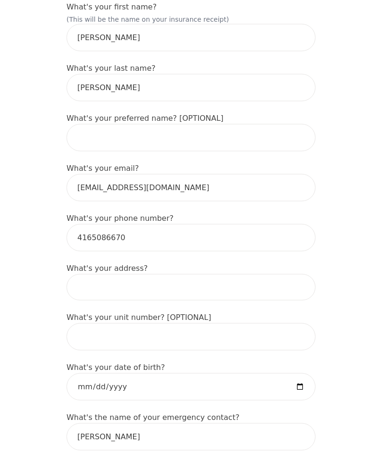
scroll to position [166, 0]
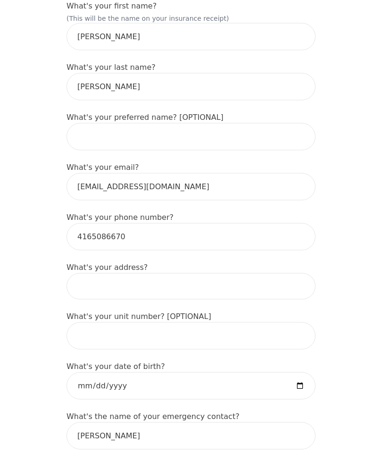
click at [227, 273] on input at bounding box center [190, 286] width 249 height 26
type input "[STREET_ADDRESS][PERSON_NAME]"
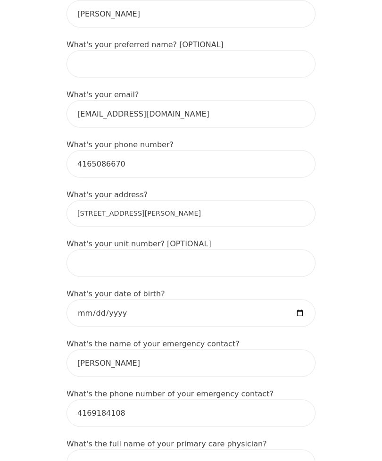
scroll to position [243, 0]
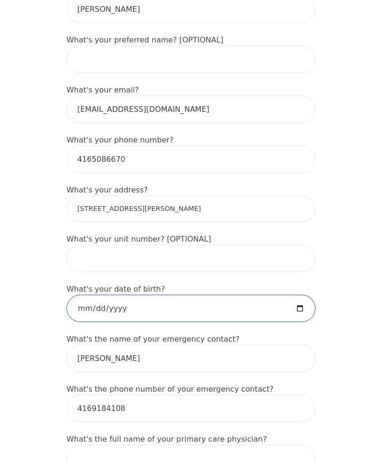
click at [213, 295] on input "date" at bounding box center [190, 308] width 249 height 27
click at [193, 294] on input "[DATE]" at bounding box center [190, 307] width 249 height 27
type input "[DATE]"
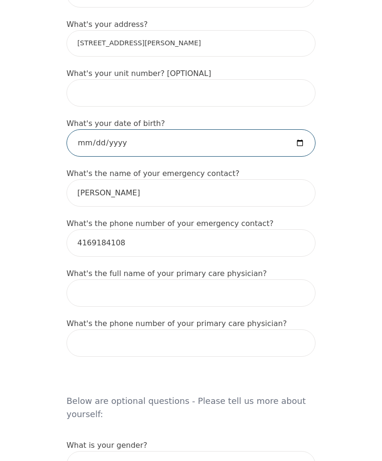
scroll to position [409, 0]
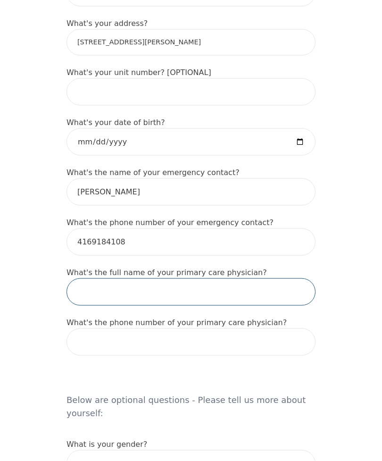
click at [220, 278] on input "text" at bounding box center [190, 291] width 249 height 27
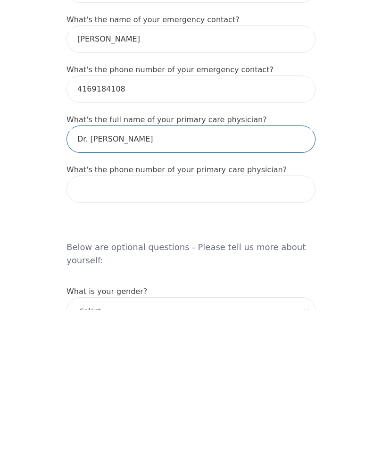
type input "Dr. [PERSON_NAME]"
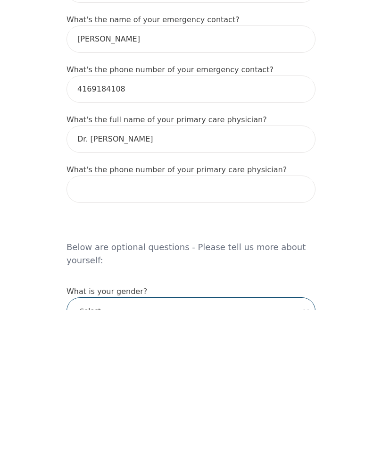
click at [183, 448] on select "-Select- [DEMOGRAPHIC_DATA] [DEMOGRAPHIC_DATA] [DEMOGRAPHIC_DATA] [DEMOGRAPHIC_…" at bounding box center [190, 461] width 249 height 27
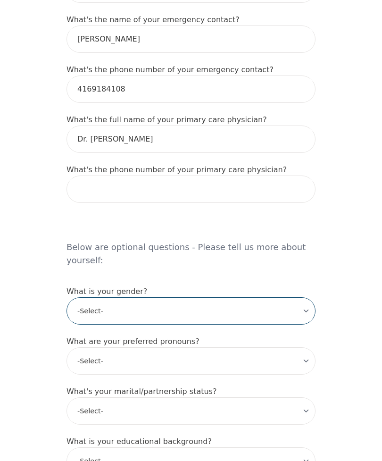
select select "[DEMOGRAPHIC_DATA]"
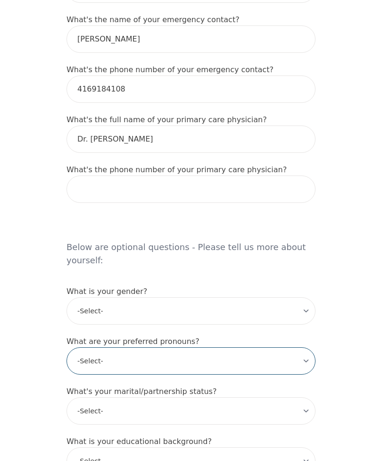
click at [177, 347] on select "-Select- he/him she/her they/them ze/zir xe/xem ey/em ve/ver tey/ter e/e per/pe…" at bounding box center [190, 360] width 249 height 27
select select "she/her"
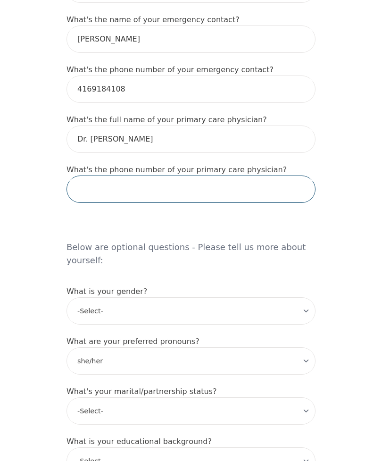
click at [187, 175] on input "tel" at bounding box center [190, 188] width 249 height 27
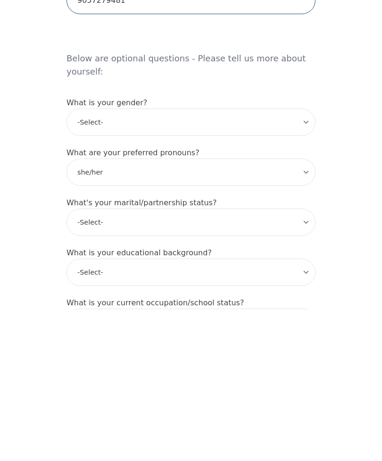
type input "9057279481"
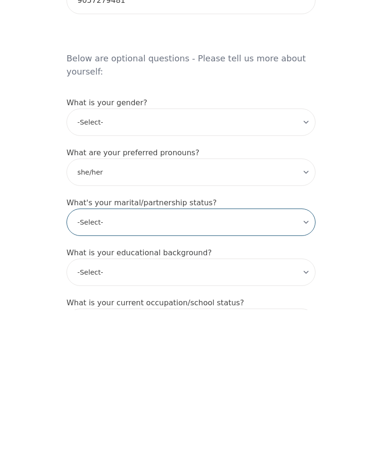
click at [252, 359] on select "-Select- Single Partnered Married Common Law Widowed Separated Divorced" at bounding box center [190, 372] width 249 height 27
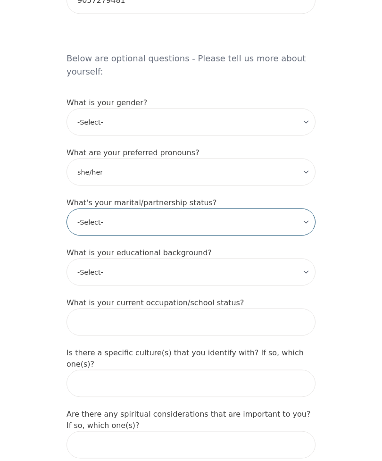
select select "Single"
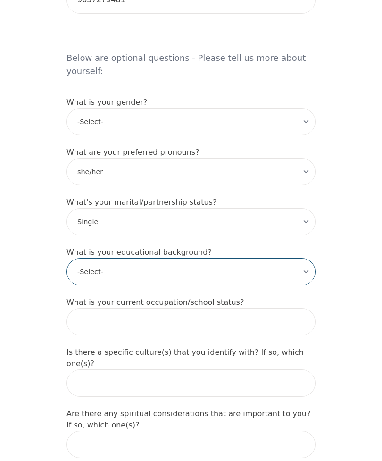
click at [222, 258] on select "-Select- Less than high school High school Associate degree Bachelor degree Mas…" at bounding box center [190, 271] width 249 height 27
select select "Associate degree"
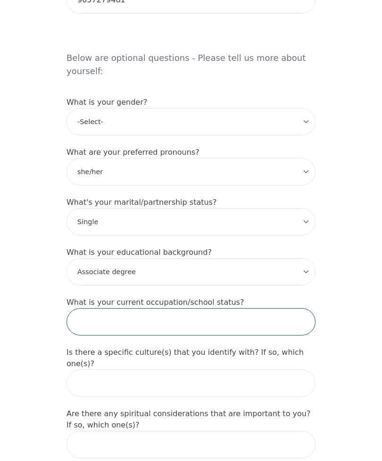
click at [256, 308] on input "text" at bounding box center [190, 321] width 249 height 27
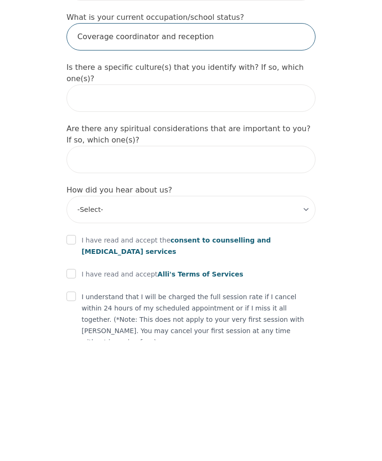
scroll to position [928, 0]
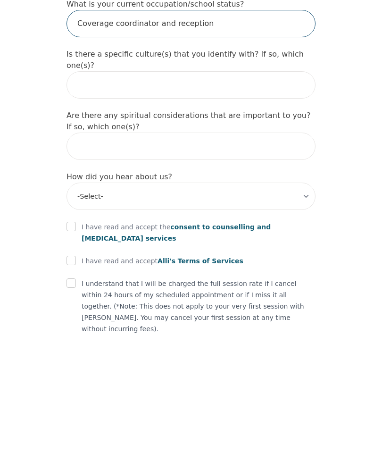
type input "Coverage coordinator and reception"
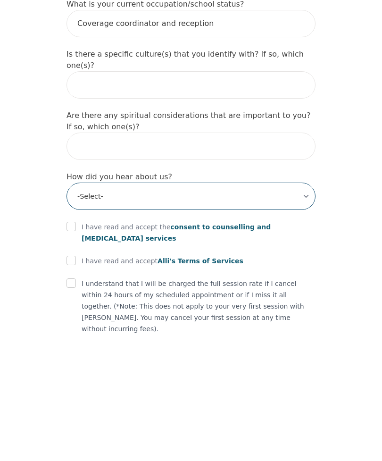
click at [309, 303] on select "-Select- Physician/Specialist Friend Facebook Instagram Google Search Google Ad…" at bounding box center [190, 316] width 249 height 27
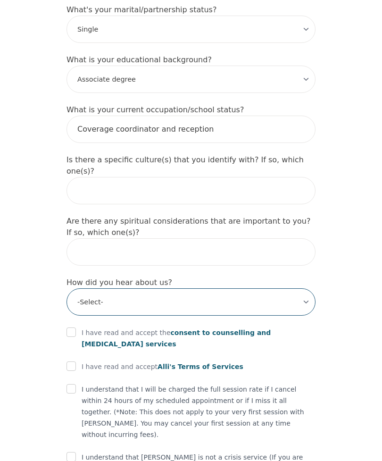
select select "Instagram"
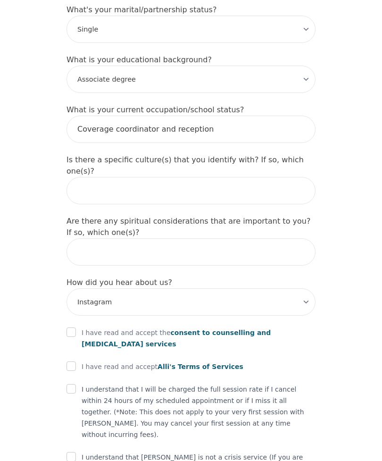
click at [72, 327] on input "checkbox" at bounding box center [70, 331] width 9 height 9
checkbox input "true"
click at [75, 361] on input "checkbox" at bounding box center [70, 365] width 9 height 9
checkbox input "true"
click at [74, 384] on input "checkbox" at bounding box center [70, 388] width 9 height 9
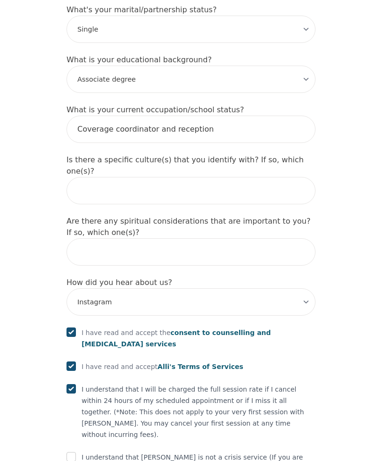
checkbox input "true"
click at [72, 452] on input "checkbox" at bounding box center [70, 456] width 9 height 9
checkbox input "true"
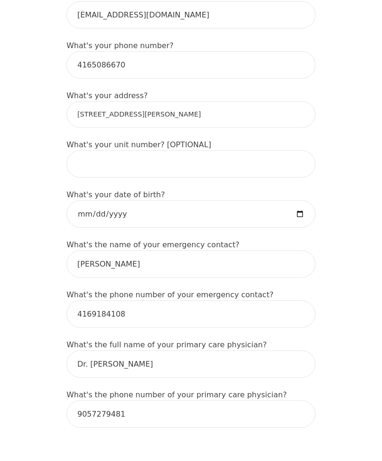
scroll to position [335, 0]
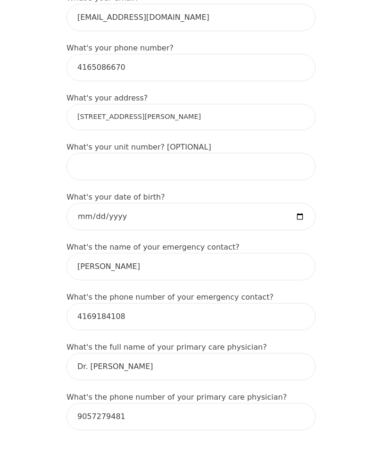
click at [188, 104] on input "[STREET_ADDRESS][PERSON_NAME]" at bounding box center [190, 117] width 249 height 26
type input "[STREET_ADDRESS][PERSON_NAME]"
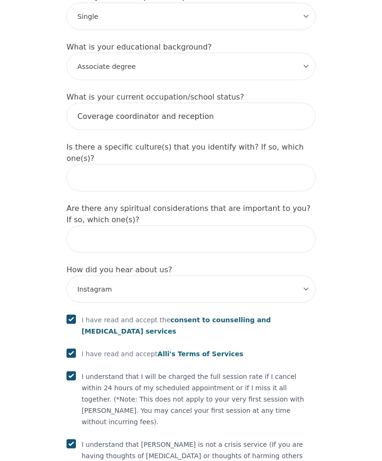
scroll to position [979, 0]
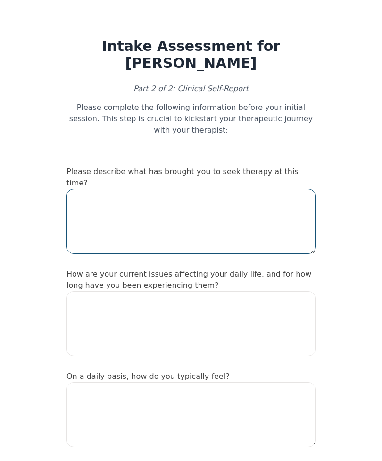
click at [244, 189] on textarea at bounding box center [190, 221] width 249 height 65
type textarea "I"
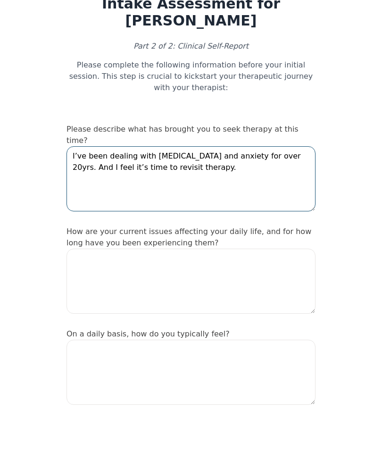
type textarea "I’ve been dealing with [MEDICAL_DATA] and anxiety for over 20yrs. And I feel it…"
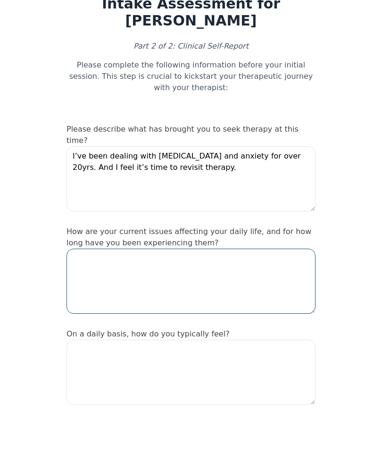
click at [276, 291] on textarea at bounding box center [190, 323] width 249 height 65
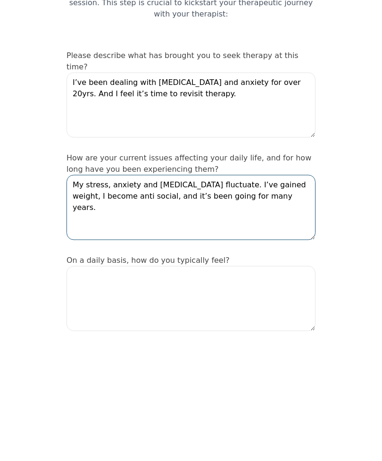
type textarea "My stress, anxiety and [MEDICAL_DATA] fluctuate. I’ve gained weight, I become a…"
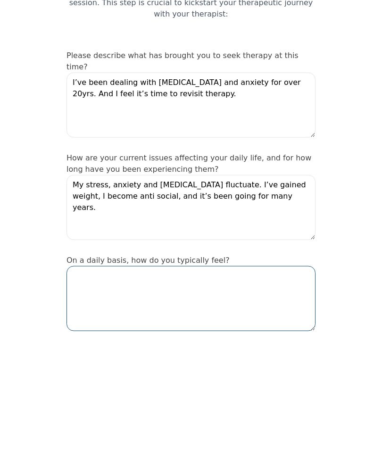
click at [277, 382] on textarea at bounding box center [190, 414] width 249 height 65
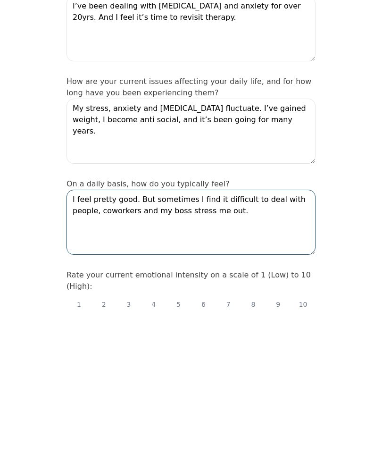
scroll to position [43, 0]
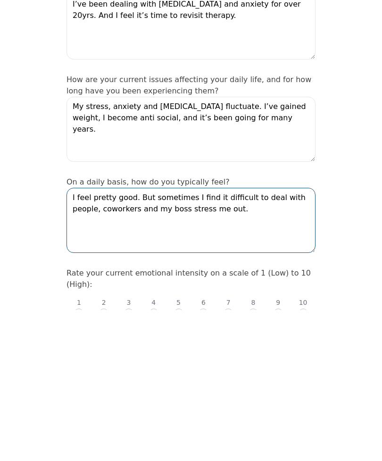
type textarea "I feel pretty good. But sometimes I find it difficult to deal with people, cowo…"
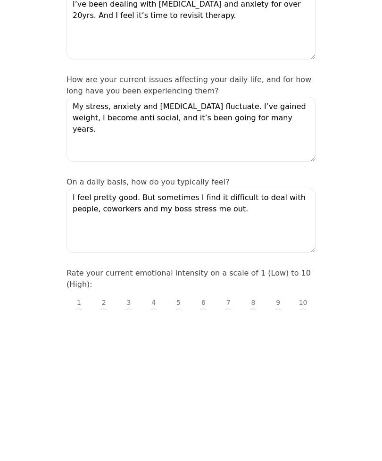
click at [231, 459] on input "radio" at bounding box center [228, 463] width 9 height 9
radio input "true"
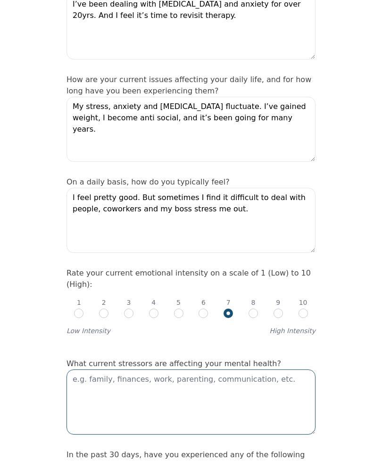
click at [274, 369] on textarea at bounding box center [190, 401] width 249 height 65
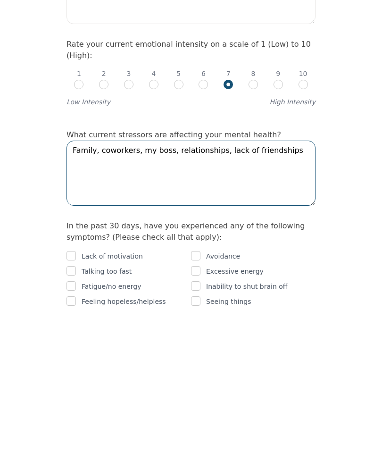
scroll to position [273, 0]
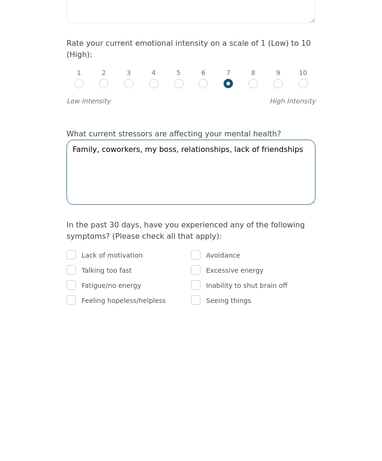
type textarea "Family, coworkers, my boss, relationships, lack of friendships"
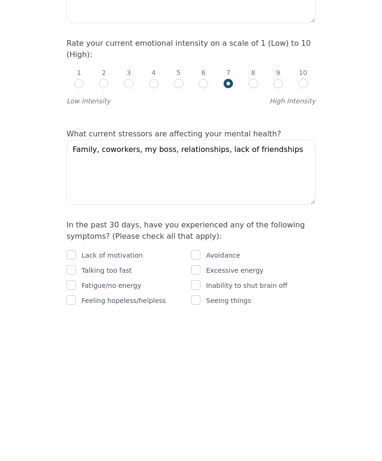
click at [71, 401] on input "checkbox" at bounding box center [70, 405] width 9 height 9
checkbox input "true"
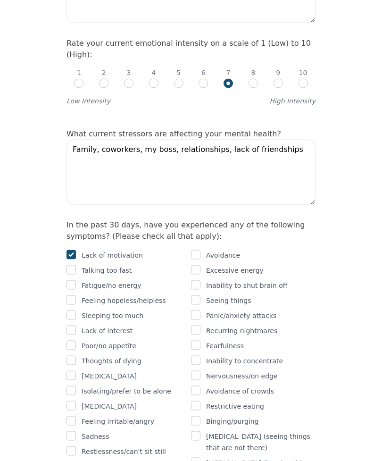
click at [75, 265] on input "checkbox" at bounding box center [70, 269] width 9 height 9
checkbox input "true"
click at [73, 280] on input "checkbox" at bounding box center [70, 284] width 9 height 9
checkbox input "true"
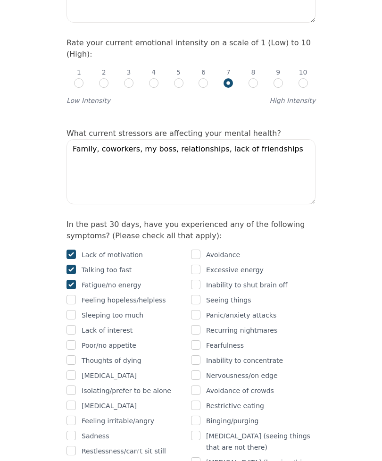
click at [74, 370] on input "checkbox" at bounding box center [70, 374] width 9 height 9
checkbox input "true"
click at [75, 385] on input "checkbox" at bounding box center [70, 389] width 9 height 9
checkbox input "true"
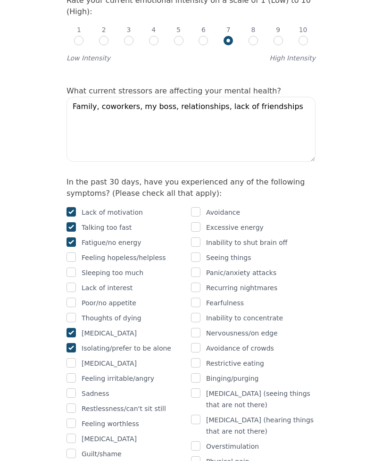
scroll to position [470, 0]
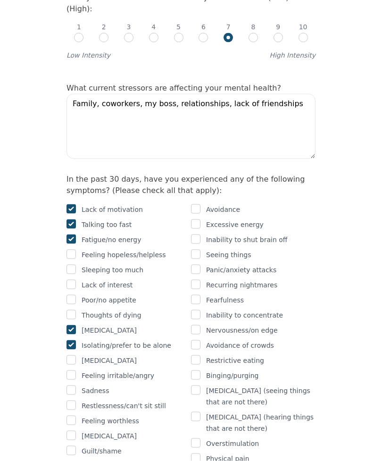
click at [192, 310] on input "checkbox" at bounding box center [195, 314] width 9 height 9
checkbox input "true"
click at [199, 234] on input "checkbox" at bounding box center [195, 238] width 9 height 9
checkbox input "true"
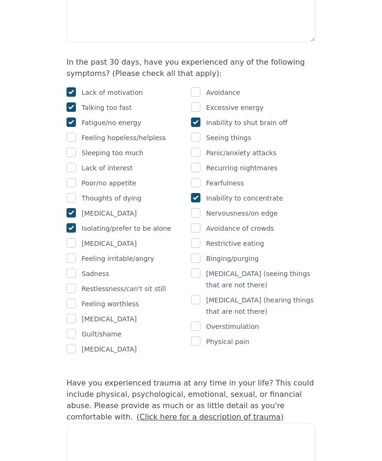
scroll to position [587, 0]
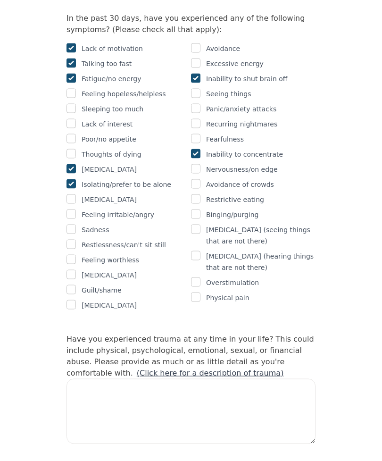
click at [69, 224] on input "checkbox" at bounding box center [70, 228] width 9 height 9
checkbox input "true"
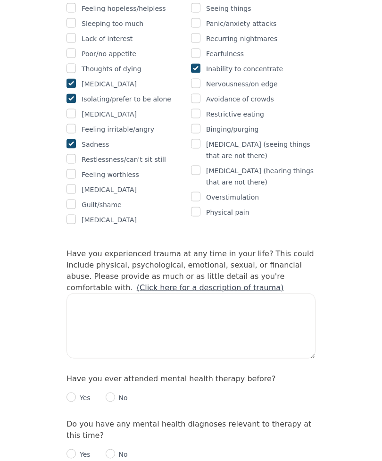
scroll to position [716, 0]
click at [137, 282] on link "(Click here for a description of trauma)" at bounding box center [210, 286] width 147 height 9
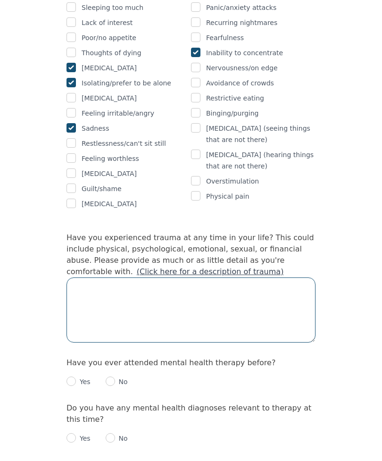
click at [218, 277] on textarea at bounding box center [190, 309] width 249 height 65
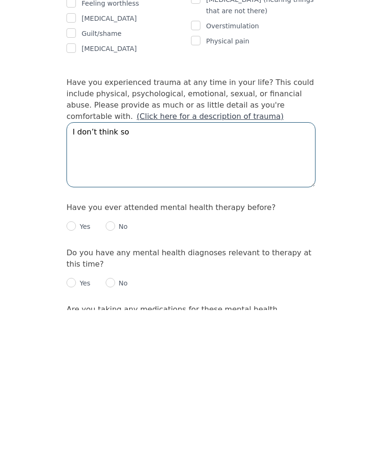
scroll to position [738, 0]
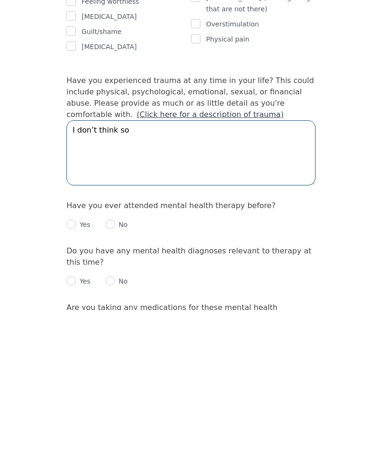
type textarea "I don’t think so"
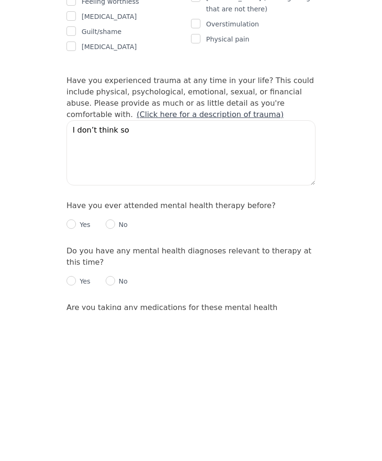
click at [72, 370] on input "radio" at bounding box center [70, 374] width 9 height 9
radio input "true"
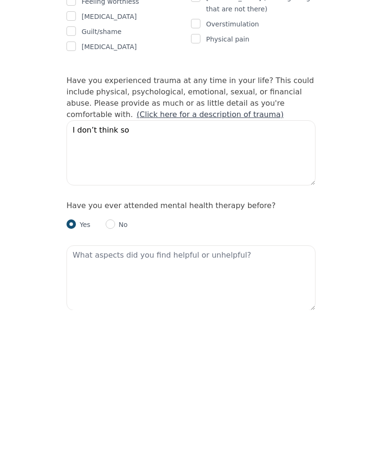
scroll to position [889, 0]
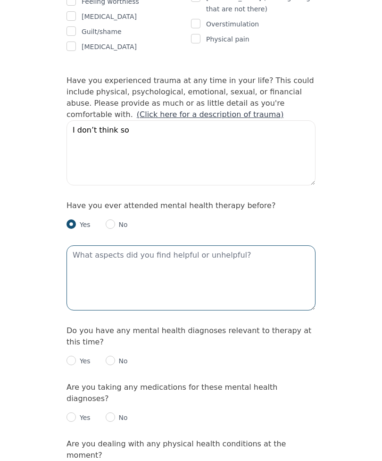
click at [167, 245] on textarea at bounding box center [190, 277] width 249 height 65
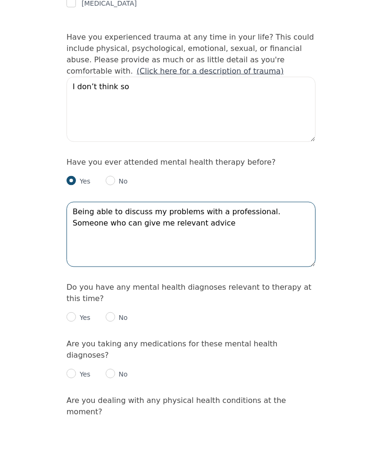
type textarea "Being able to discuss my problems with a professional. Someone who can give me …"
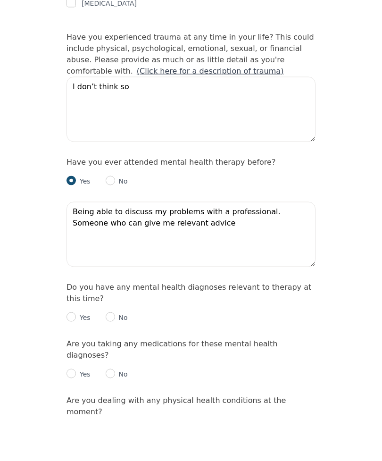
click at [68, 356] on input "radio" at bounding box center [70, 360] width 9 height 9
radio input "true"
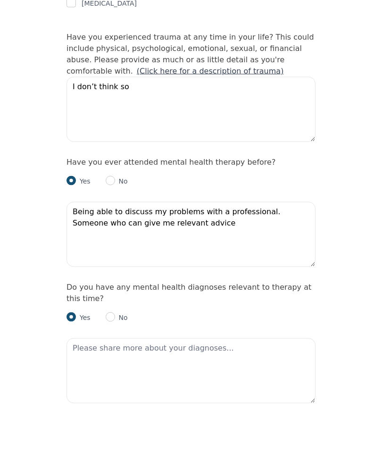
scroll to position [932, 0]
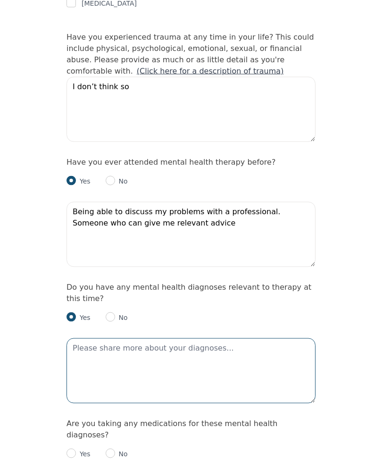
click at [245, 338] on textarea at bounding box center [190, 370] width 249 height 65
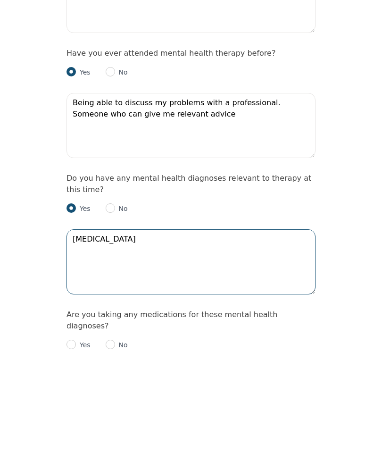
type textarea "[MEDICAL_DATA]"
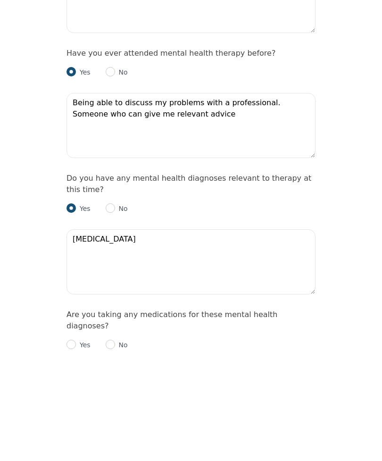
click at [69, 448] on input "radio" at bounding box center [70, 452] width 9 height 9
radio input "true"
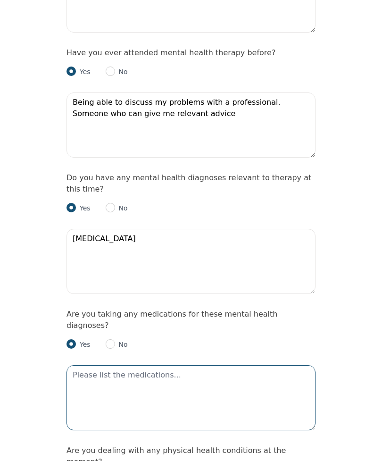
click at [230, 365] on textarea at bounding box center [190, 397] width 249 height 65
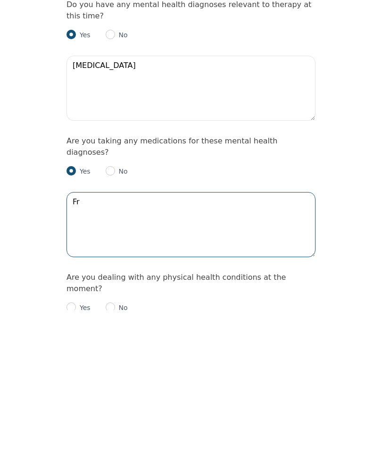
type textarea "F"
type textarea "[MEDICAL_DATA] - 10mg"
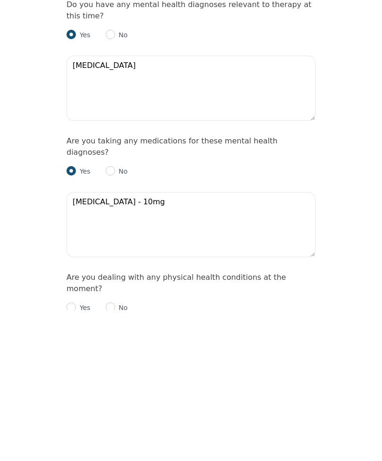
click at [114, 453] on input "radio" at bounding box center [110, 457] width 9 height 9
radio input "true"
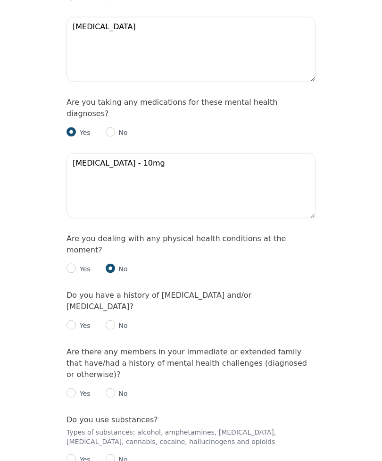
scroll to position [1266, 0]
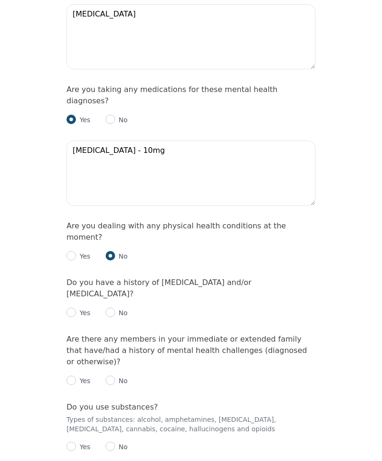
click at [112, 307] on input "radio" at bounding box center [110, 311] width 9 height 9
radio input "true"
click at [117, 376] on p "No" at bounding box center [121, 380] width 13 height 9
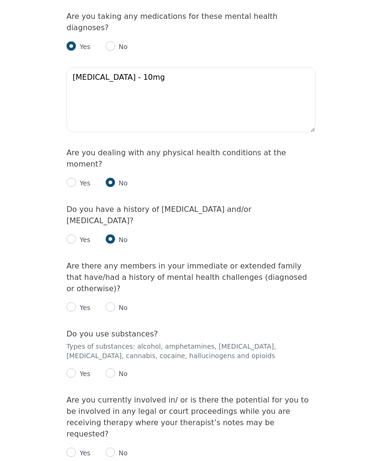
scroll to position [1340, 0]
click at [75, 302] on input "radio" at bounding box center [70, 306] width 9 height 9
radio input "true"
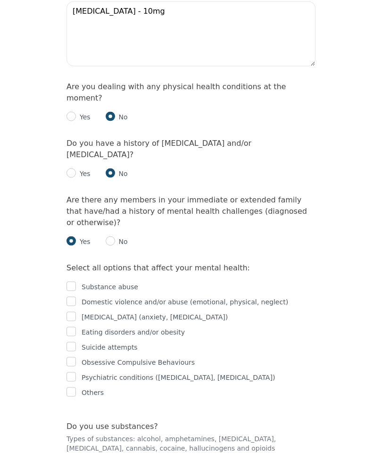
scroll to position [1406, 0]
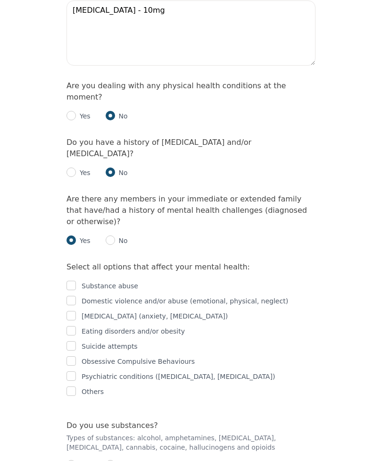
click at [73, 311] on input "checkbox" at bounding box center [70, 315] width 9 height 9
checkbox input "true"
click at [165, 325] on p "Eating disorders and/or obesity" at bounding box center [133, 330] width 103 height 11
click at [67, 326] on input "checkbox" at bounding box center [70, 330] width 9 height 9
checkbox input "true"
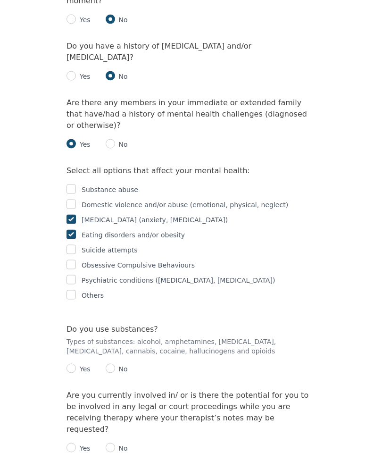
scroll to position [1503, 0]
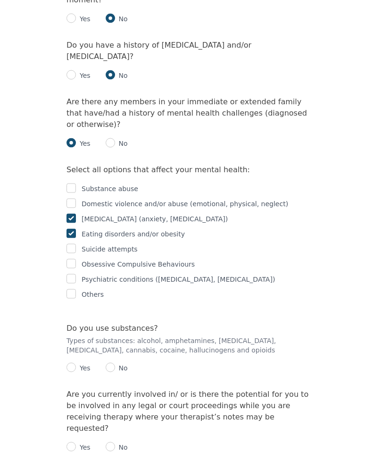
click at [117, 363] on p "No" at bounding box center [121, 367] width 13 height 9
click at [110, 363] on input "radio" at bounding box center [110, 367] width 9 height 9
radio input "true"
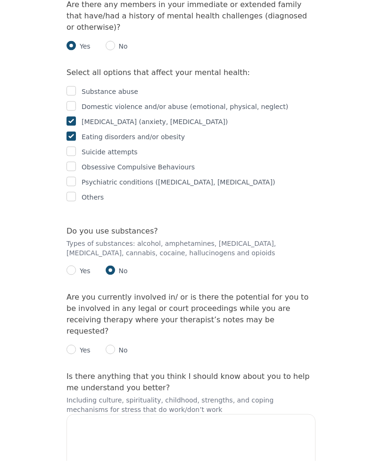
scroll to position [1601, 0]
click at [113, 344] on input "radio" at bounding box center [110, 348] width 9 height 9
radio input "true"
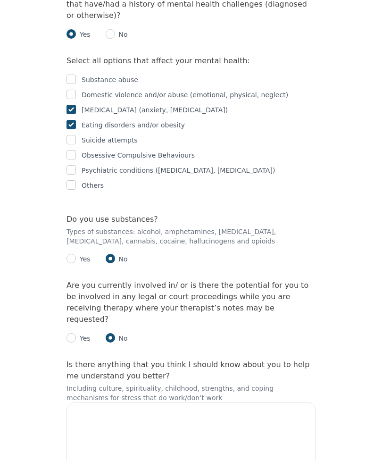
scroll to position [1652, 0]
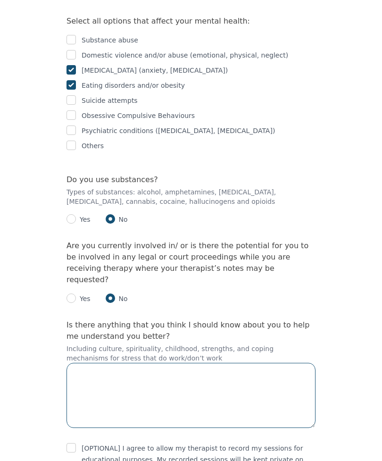
click at [145, 363] on textarea at bounding box center [190, 395] width 249 height 65
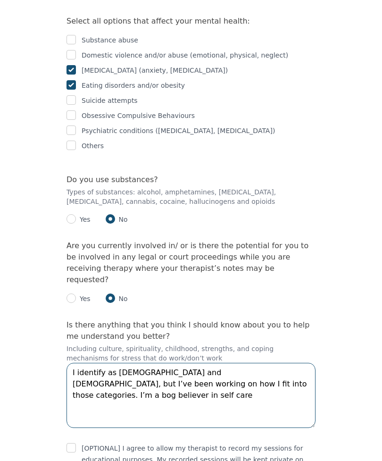
click at [175, 363] on textarea "I identify as [DEMOGRAPHIC_DATA] and [DEMOGRAPHIC_DATA], but I’ve been working …" at bounding box center [190, 395] width 249 height 65
click at [260, 363] on textarea "I identify as [DEMOGRAPHIC_DATA] and [DEMOGRAPHIC_DATA], but I’ve been working …" at bounding box center [190, 395] width 249 height 65
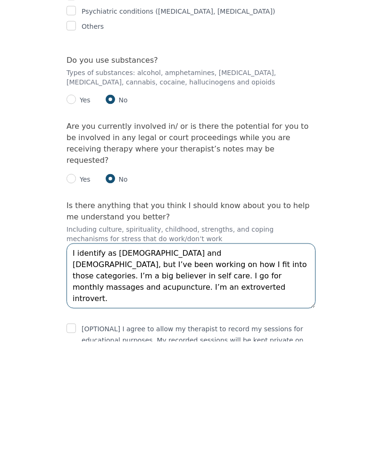
type textarea "I identify as [DEMOGRAPHIC_DATA] and [DEMOGRAPHIC_DATA], but I’ve been working …"
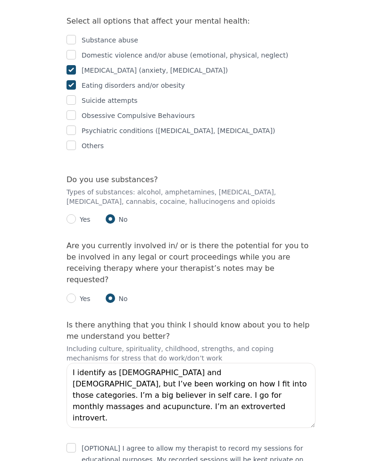
click at [67, 443] on input "checkbox" at bounding box center [70, 447] width 9 height 9
checkbox input "true"
